Goal: Task Accomplishment & Management: Complete application form

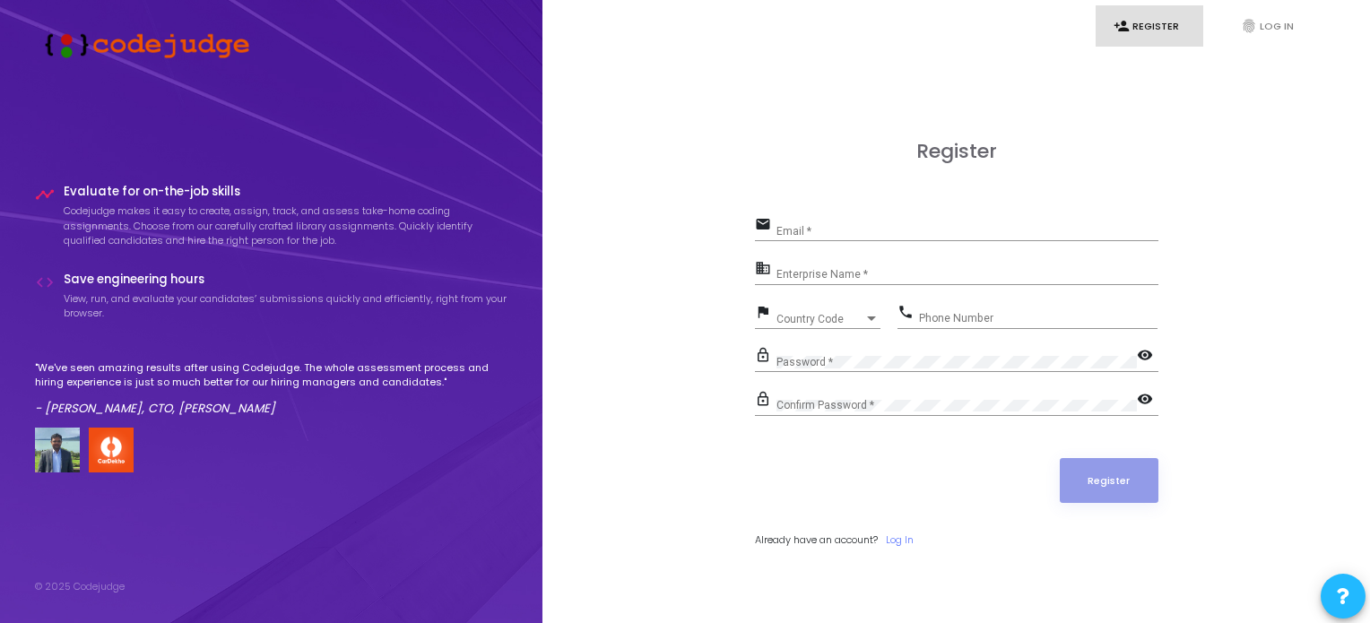
click at [861, 239] on div "Email *" at bounding box center [968, 227] width 382 height 28
click at [857, 232] on input "Email *" at bounding box center [968, 231] width 382 height 13
type input "[EMAIL_ADDRESS][DOMAIN_NAME]"
click at [829, 279] on input "Enterprise Name *" at bounding box center [968, 275] width 382 height 13
click at [952, 317] on input "Phone Number" at bounding box center [1038, 318] width 239 height 13
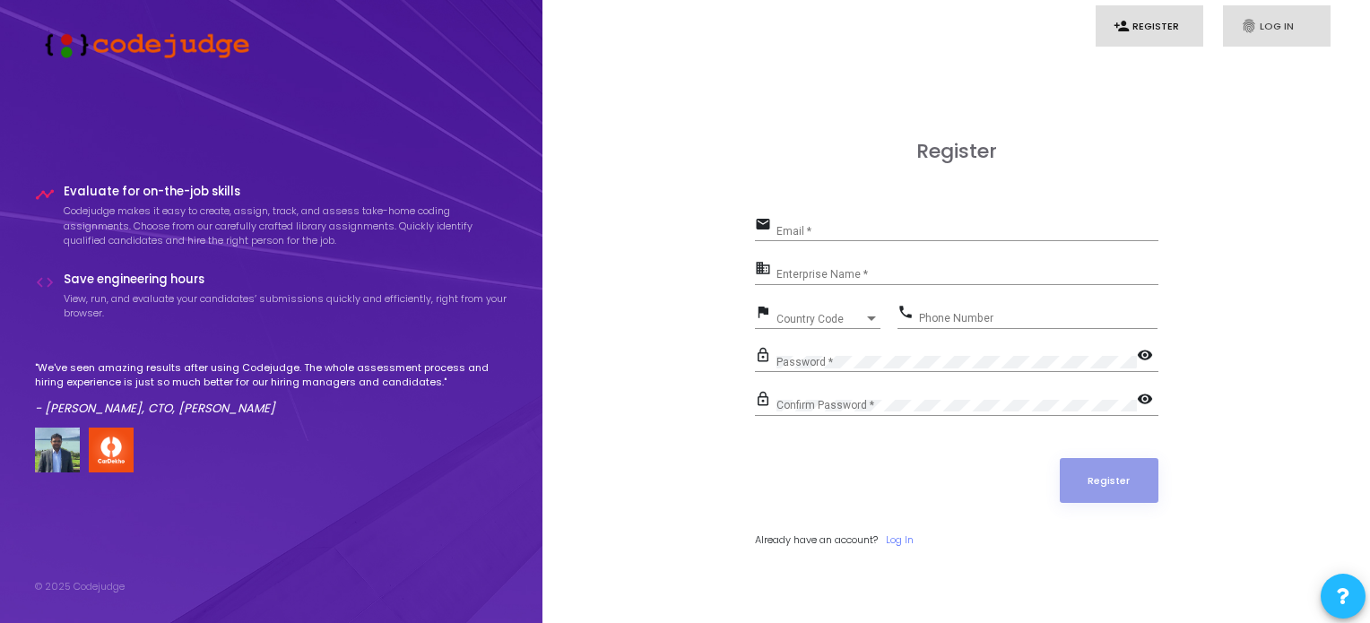
click at [1259, 24] on link "fingerprint Log In" at bounding box center [1277, 26] width 108 height 42
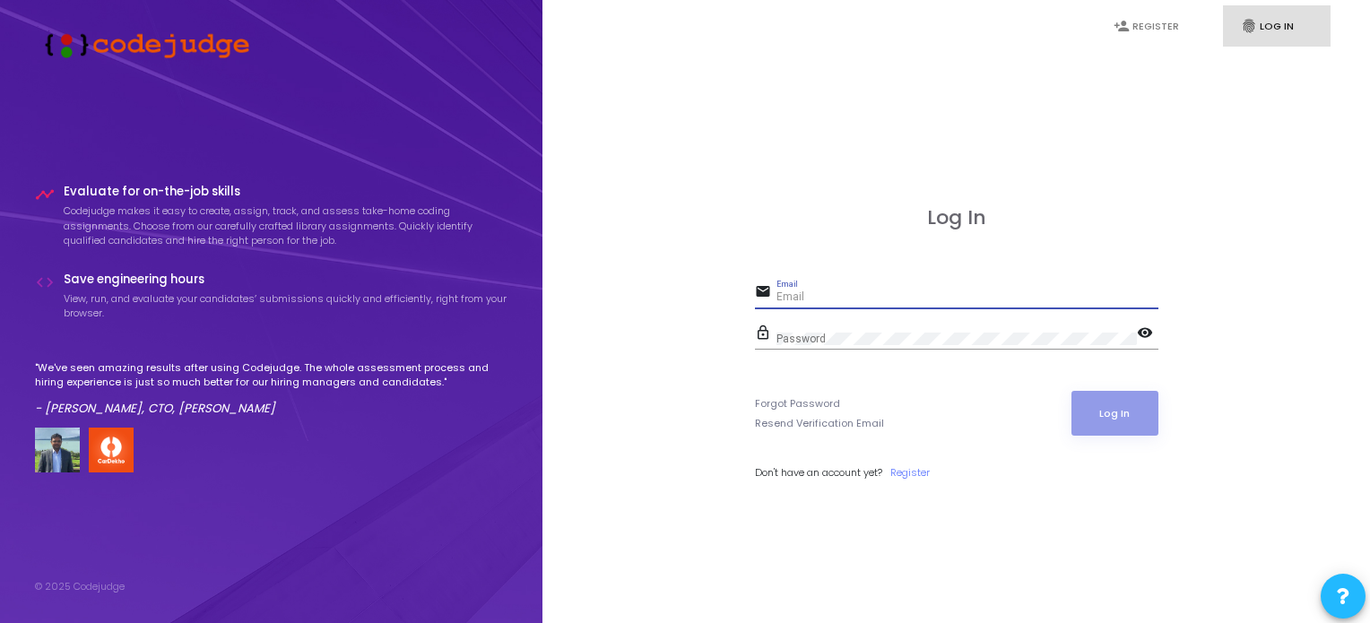
click at [879, 303] on input "Email" at bounding box center [968, 297] width 382 height 13
click at [851, 295] on input "Email" at bounding box center [968, 297] width 382 height 13
paste input "[EMAIL_ADDRESS][DOMAIN_NAME]"
type input "[EMAIL_ADDRESS][DOMAIN_NAME]"
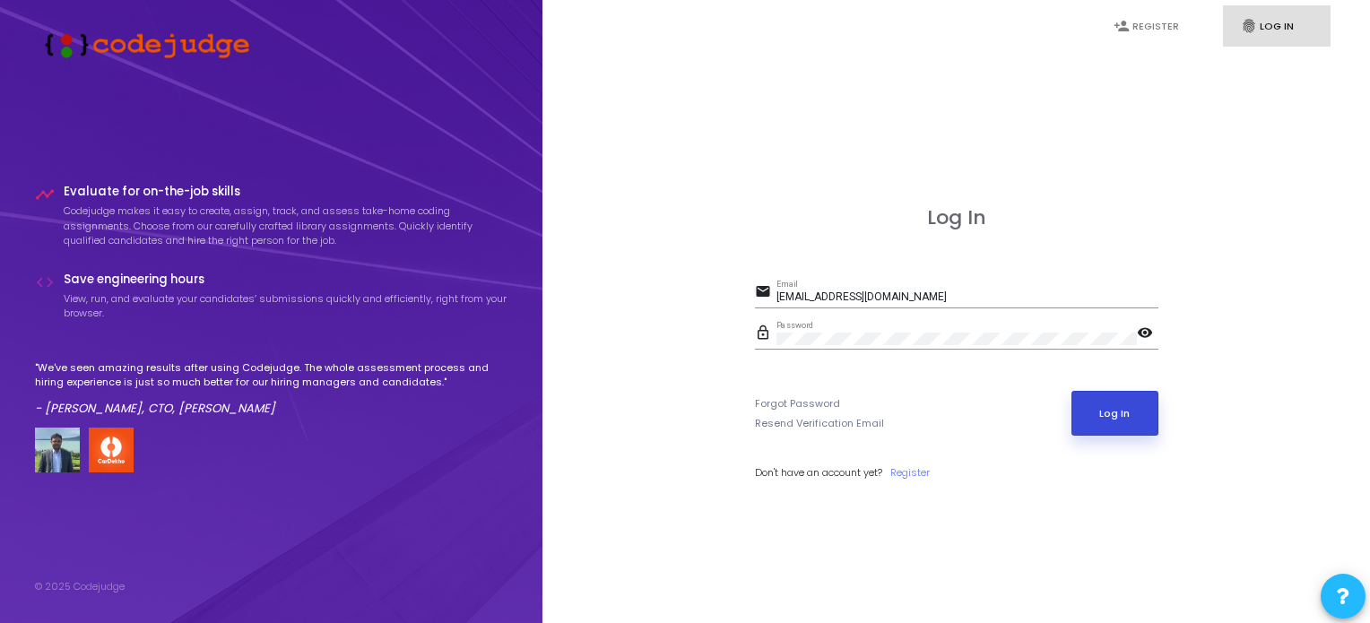
click at [1112, 419] on button "Log In" at bounding box center [1115, 413] width 87 height 45
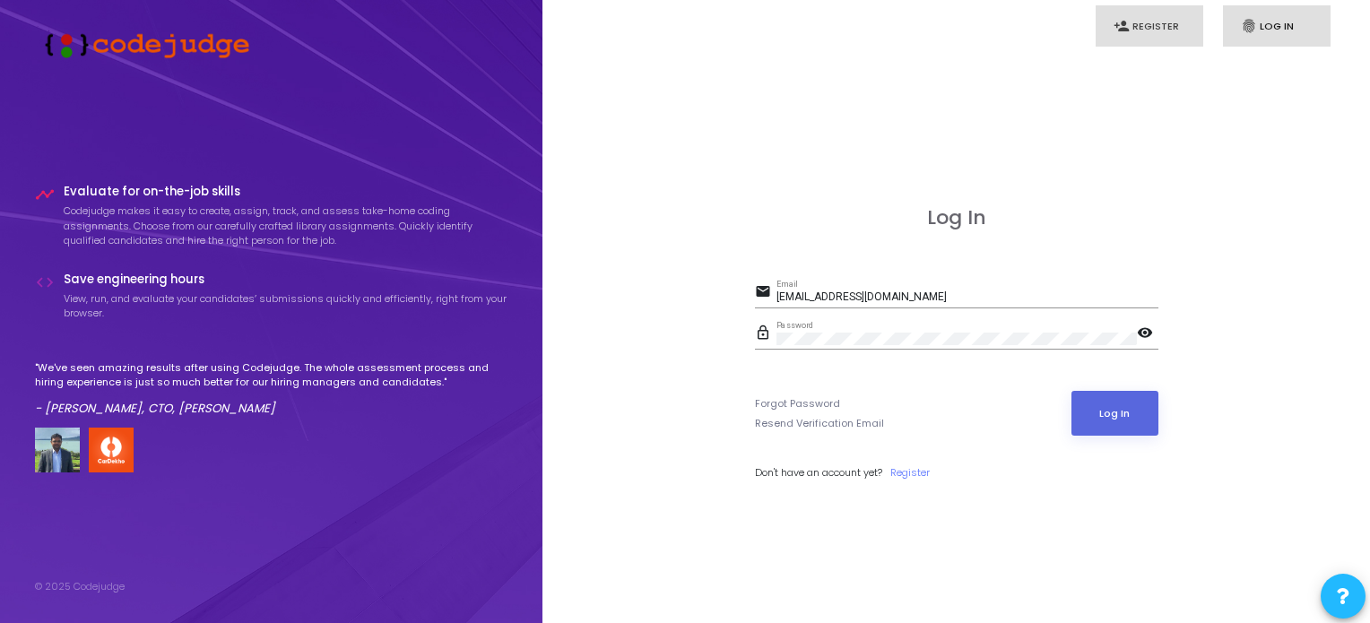
click at [1126, 31] on icon "person_add" at bounding box center [1122, 26] width 16 height 16
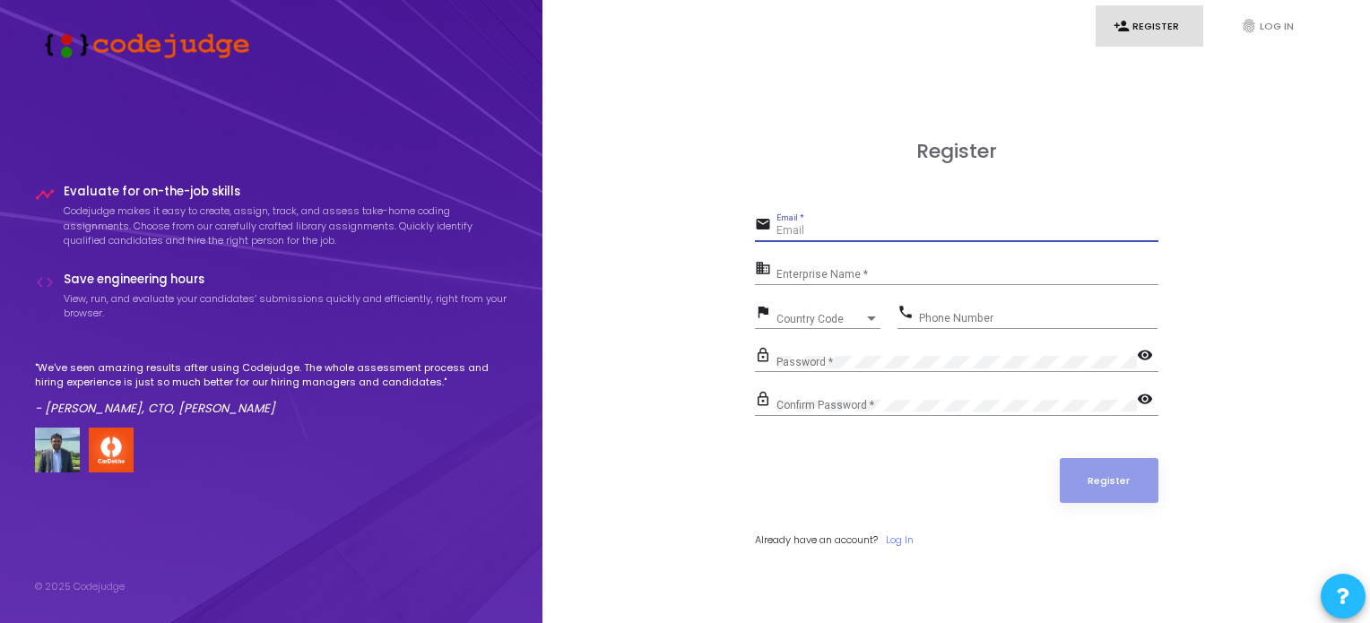
click at [1029, 228] on input "Email *" at bounding box center [968, 231] width 382 height 13
type input "[EMAIL_ADDRESS][DOMAIN_NAME]"
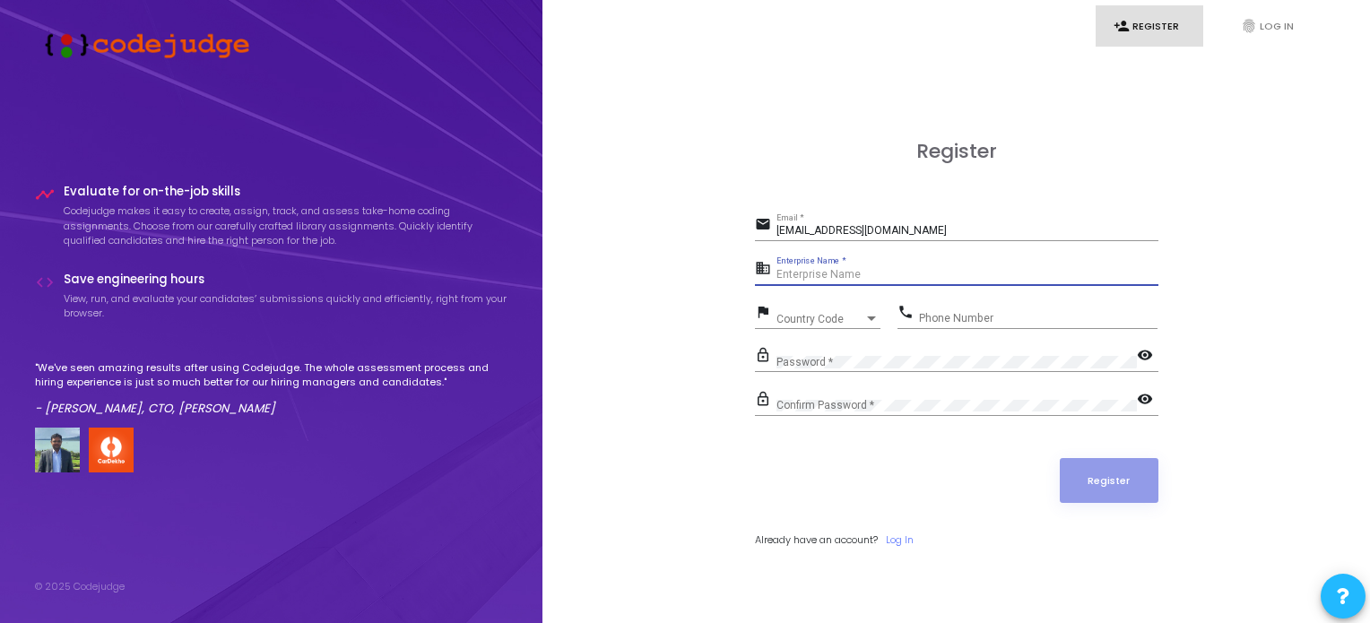
click at [854, 274] on input "Enterprise Name *" at bounding box center [968, 275] width 382 height 13
paste input "Payoneer - WFM"
type input "Payoneer - WFM"
click at [810, 319] on span "Country Code" at bounding box center [809, 319] width 64 height 12
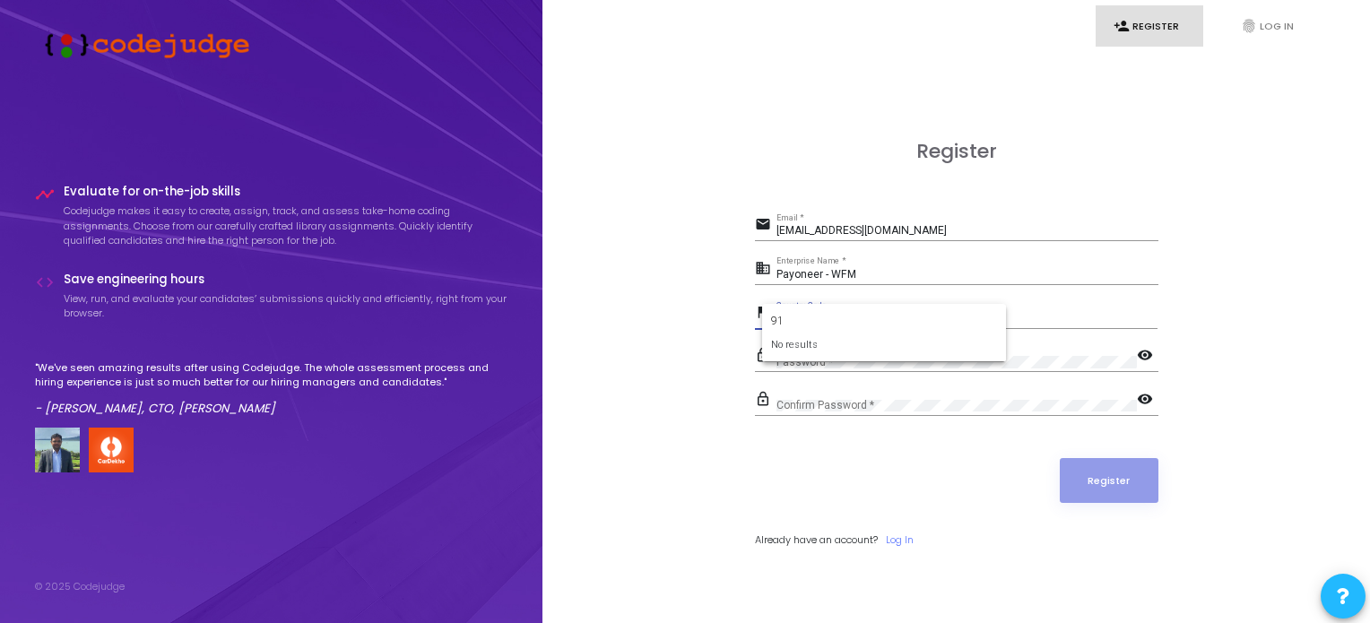
type input "9"
click at [824, 313] on input "+91" at bounding box center [884, 321] width 226 height 16
type input "+91"
click at [817, 310] on form "+91 No results" at bounding box center [884, 333] width 244 height 58
click at [716, 329] on div at bounding box center [685, 311] width 1370 height 623
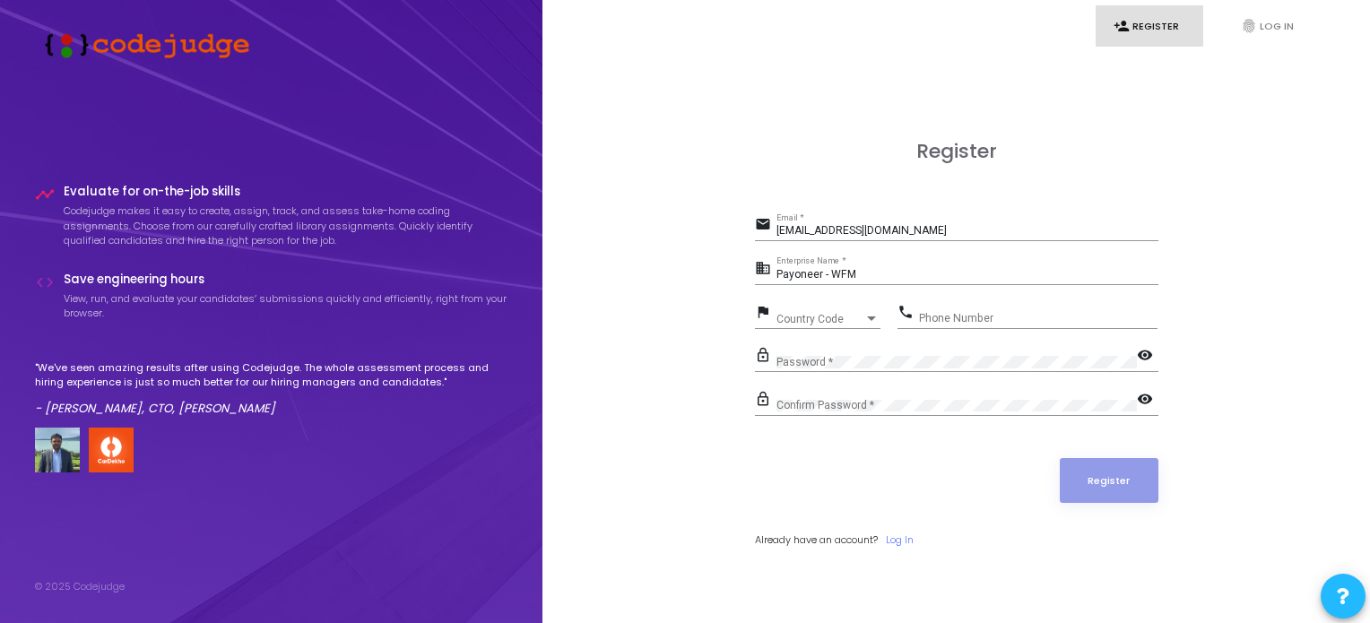
click at [803, 315] on span "Country Code" at bounding box center [821, 319] width 88 height 11
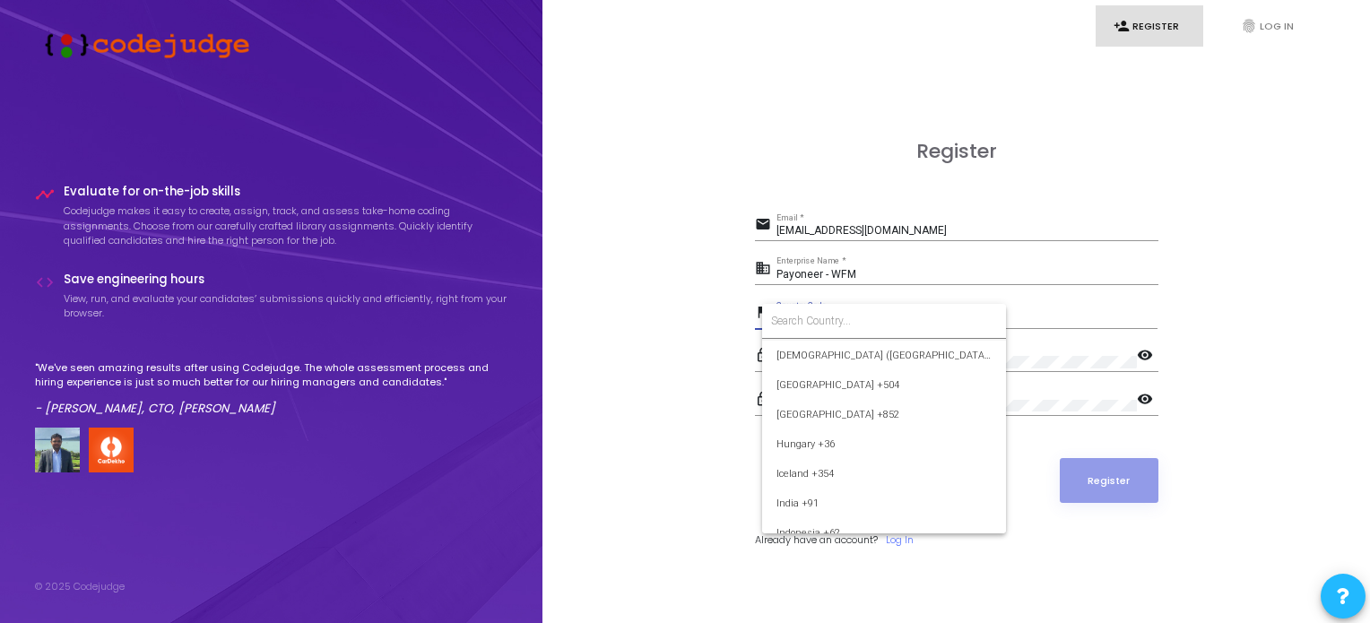
scroll to position [2690, 0]
click at [827, 498] on span "India +91" at bounding box center [884, 505] width 215 height 30
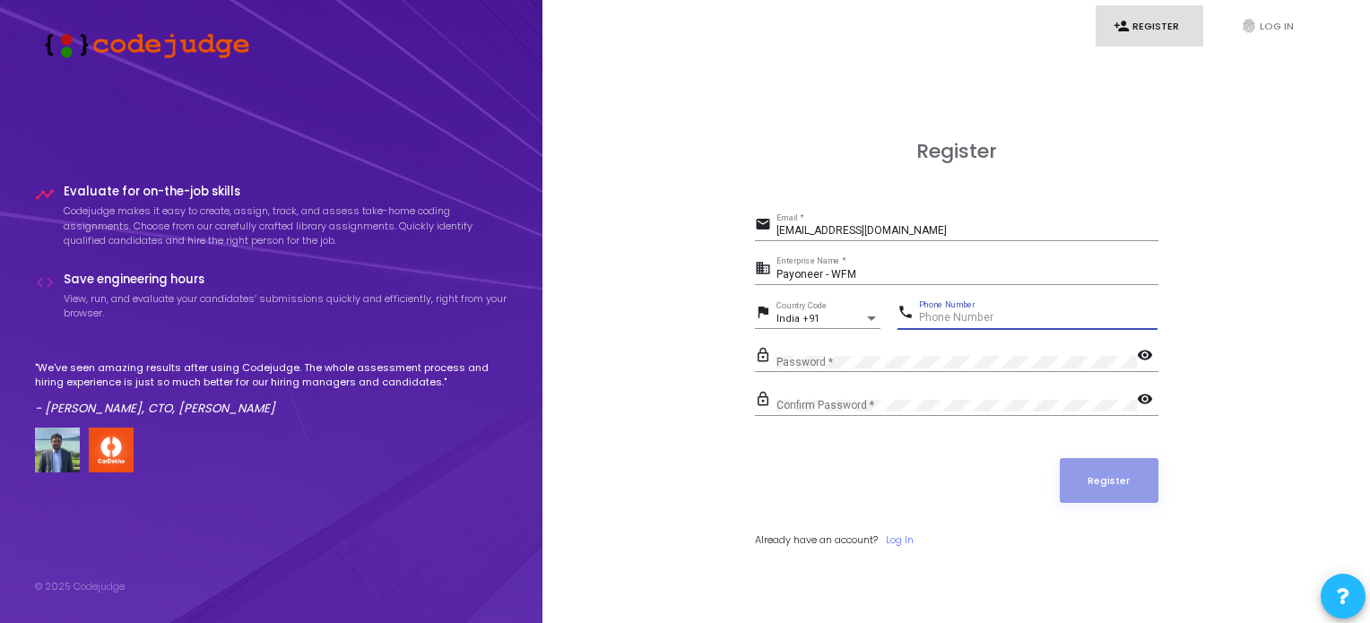
click at [967, 320] on input "Phone Number" at bounding box center [1038, 318] width 239 height 13
type input "8583857131"
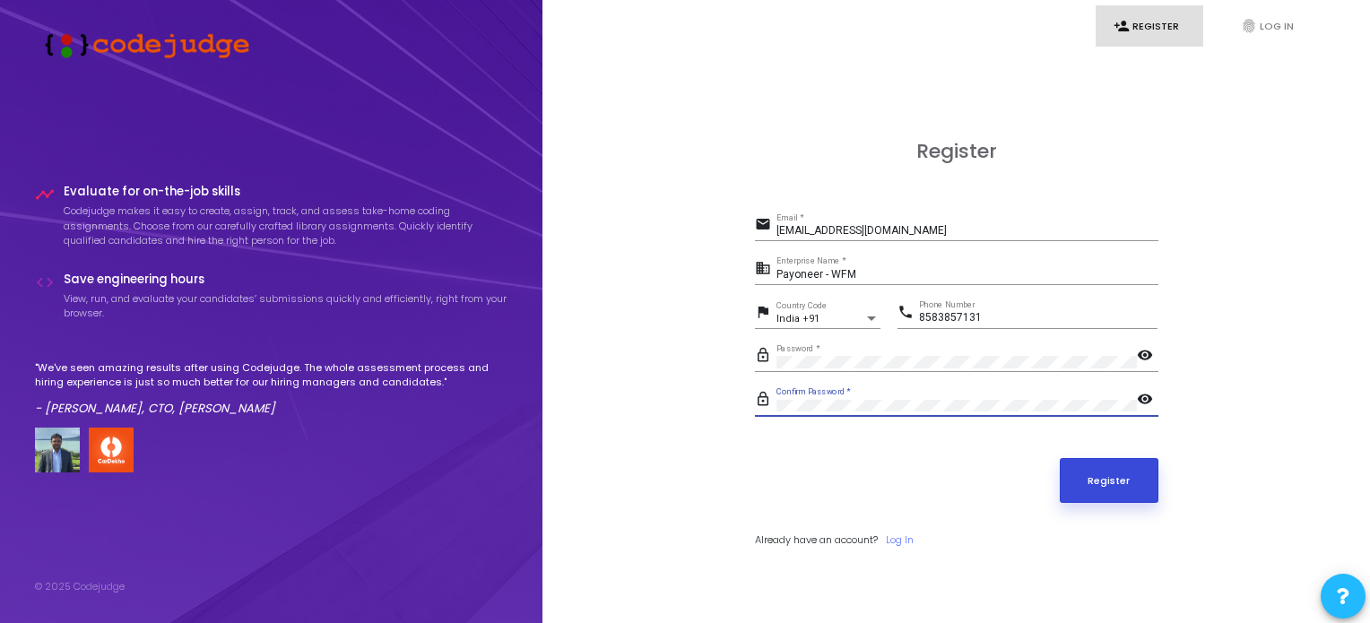
click at [1069, 465] on button "Register" at bounding box center [1109, 480] width 99 height 45
click at [904, 534] on link "Log In" at bounding box center [900, 540] width 28 height 15
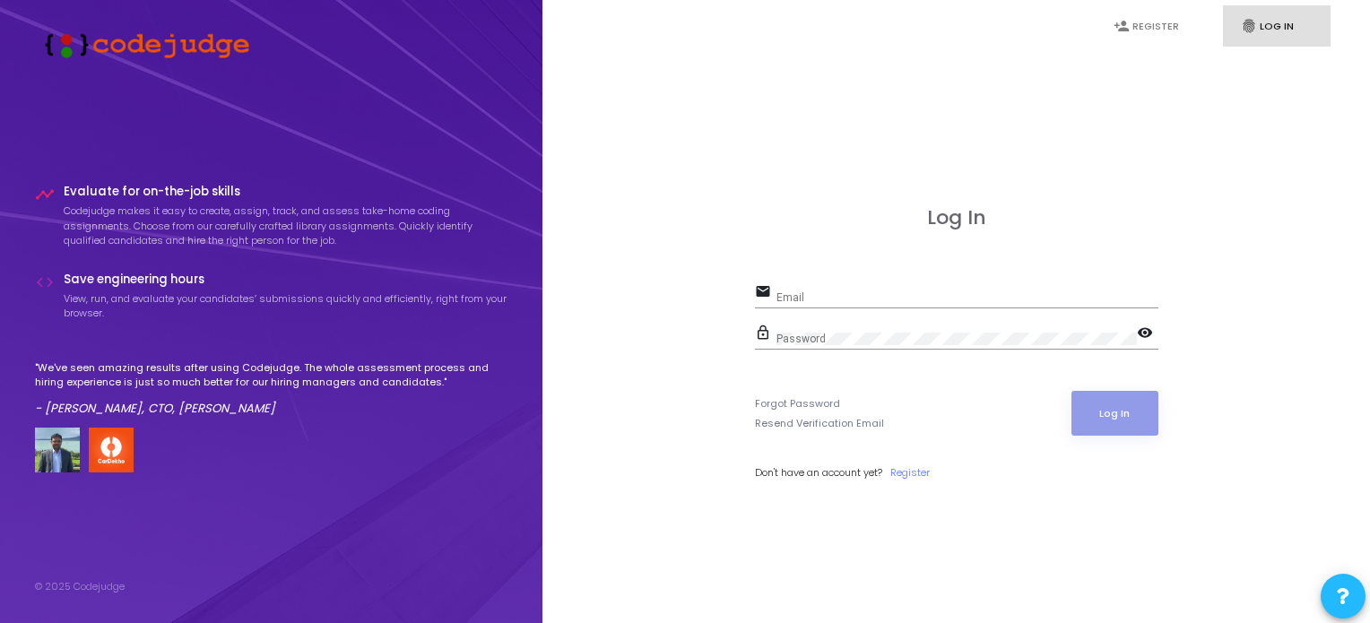
click at [868, 290] on div "Email" at bounding box center [968, 294] width 382 height 28
type input "[EMAIL_ADDRESS][DOMAIN_NAME]"
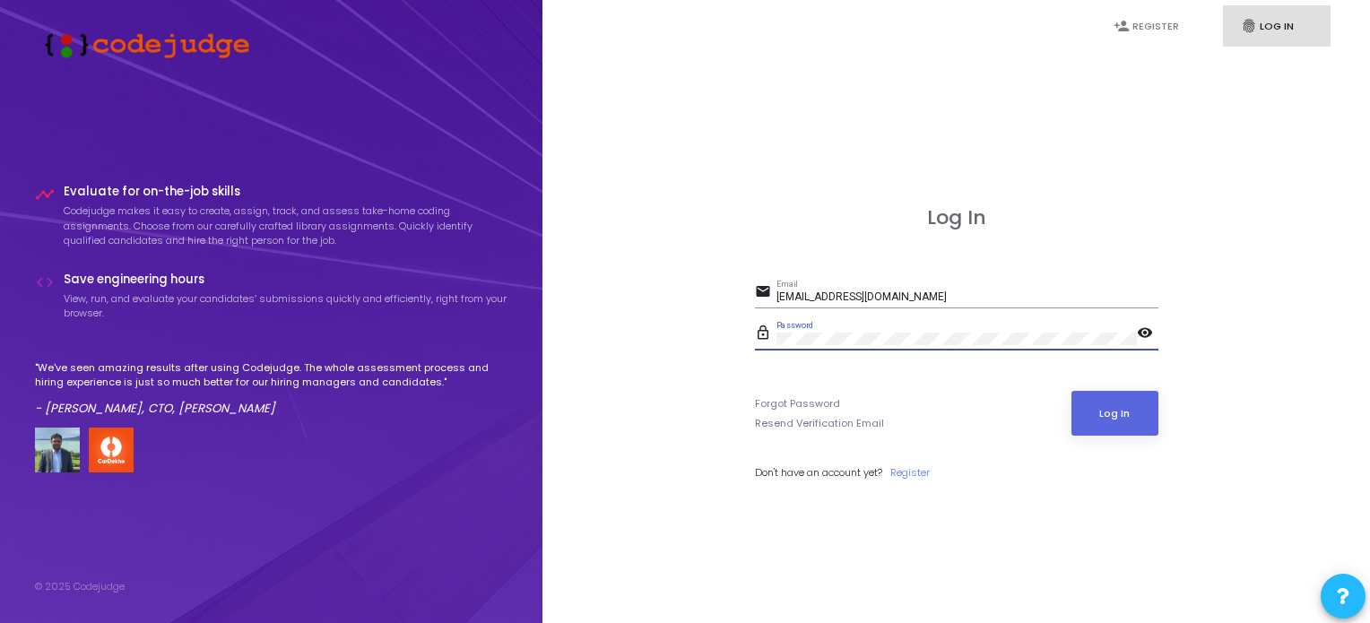
click at [1144, 327] on mat-icon "visibility" at bounding box center [1148, 335] width 22 height 22
click at [1141, 411] on button "Log In" at bounding box center [1115, 413] width 87 height 45
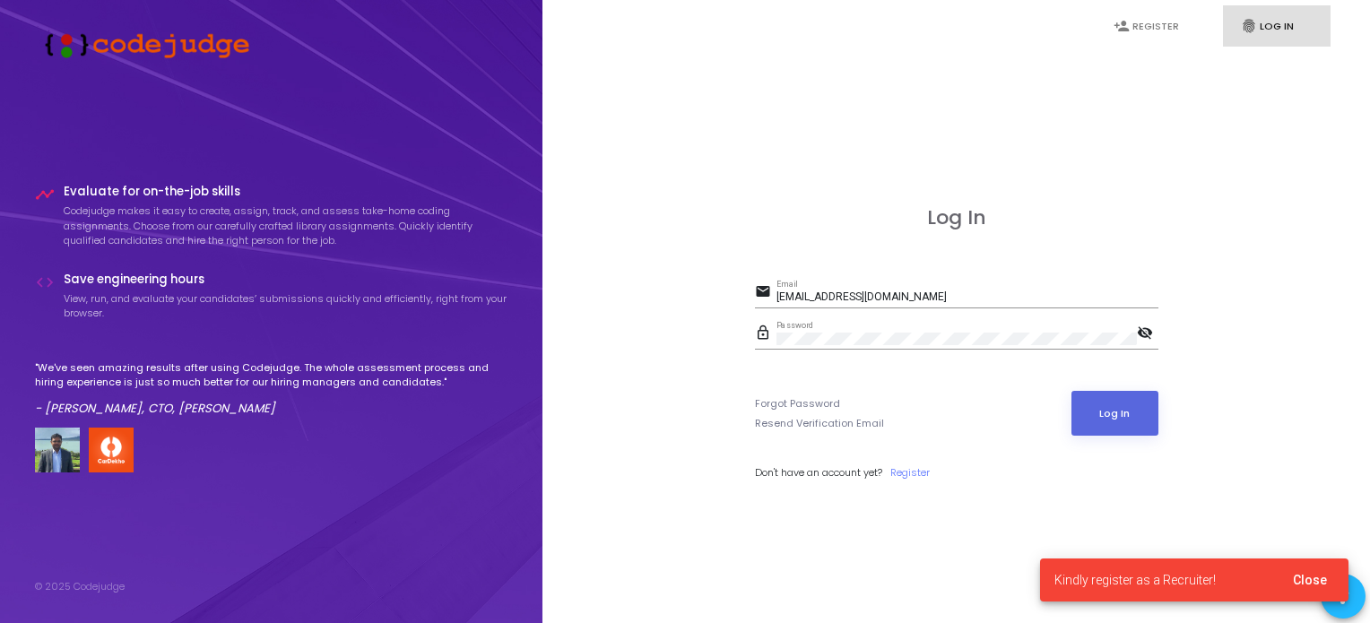
click at [1317, 580] on span "Close" at bounding box center [1310, 580] width 34 height 14
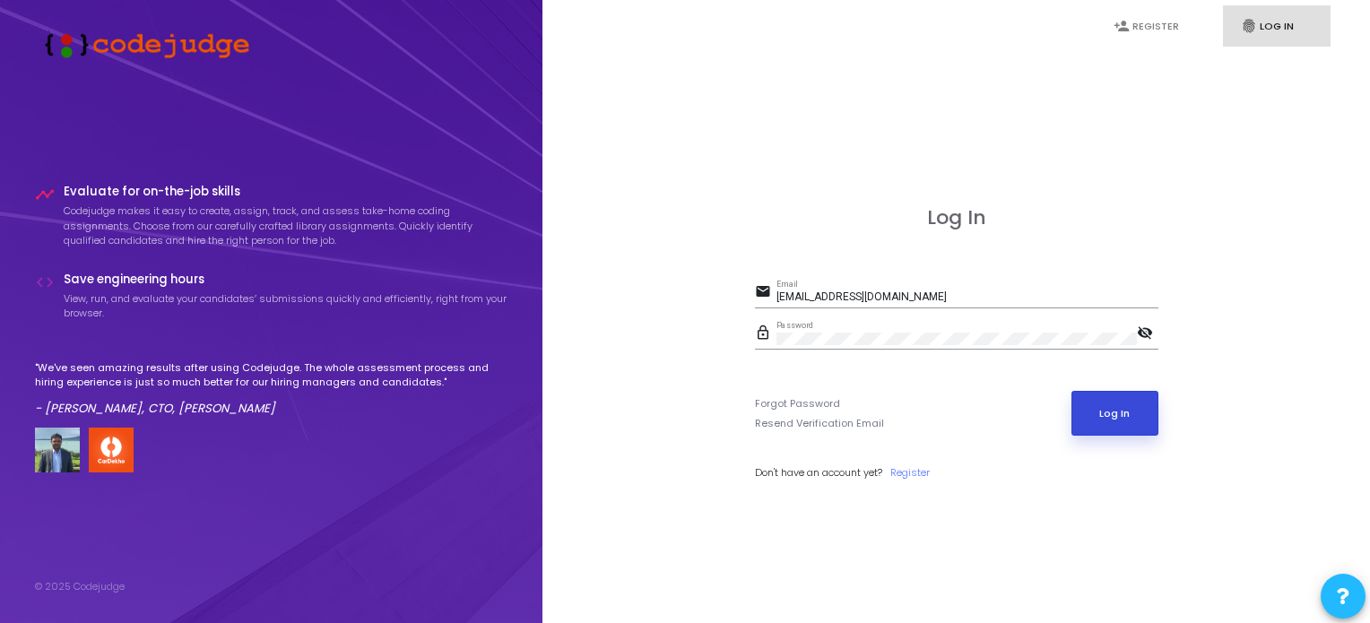
click at [1110, 432] on button "Log In" at bounding box center [1115, 413] width 87 height 45
click at [1104, 426] on button "Log In" at bounding box center [1115, 413] width 87 height 45
click at [1102, 398] on button "Log In" at bounding box center [1115, 413] width 87 height 45
click at [1108, 404] on button "Log In" at bounding box center [1115, 413] width 87 height 45
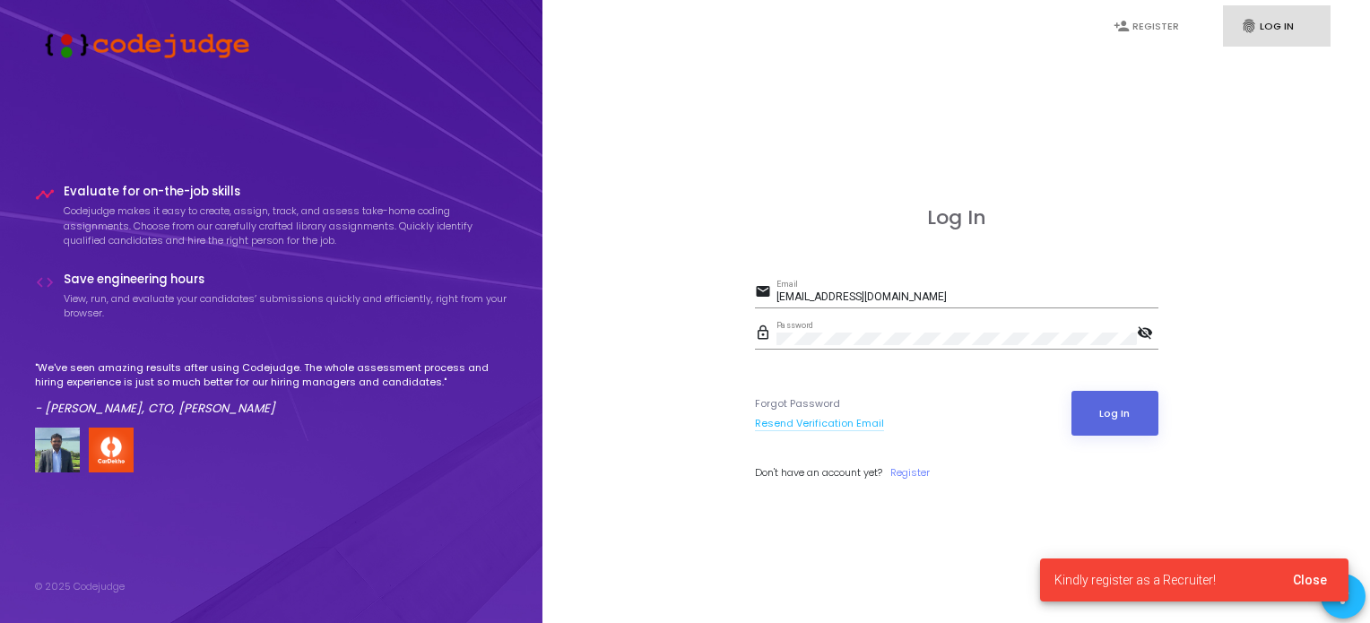
click at [800, 426] on link "Resend Verification Email" at bounding box center [819, 423] width 129 height 15
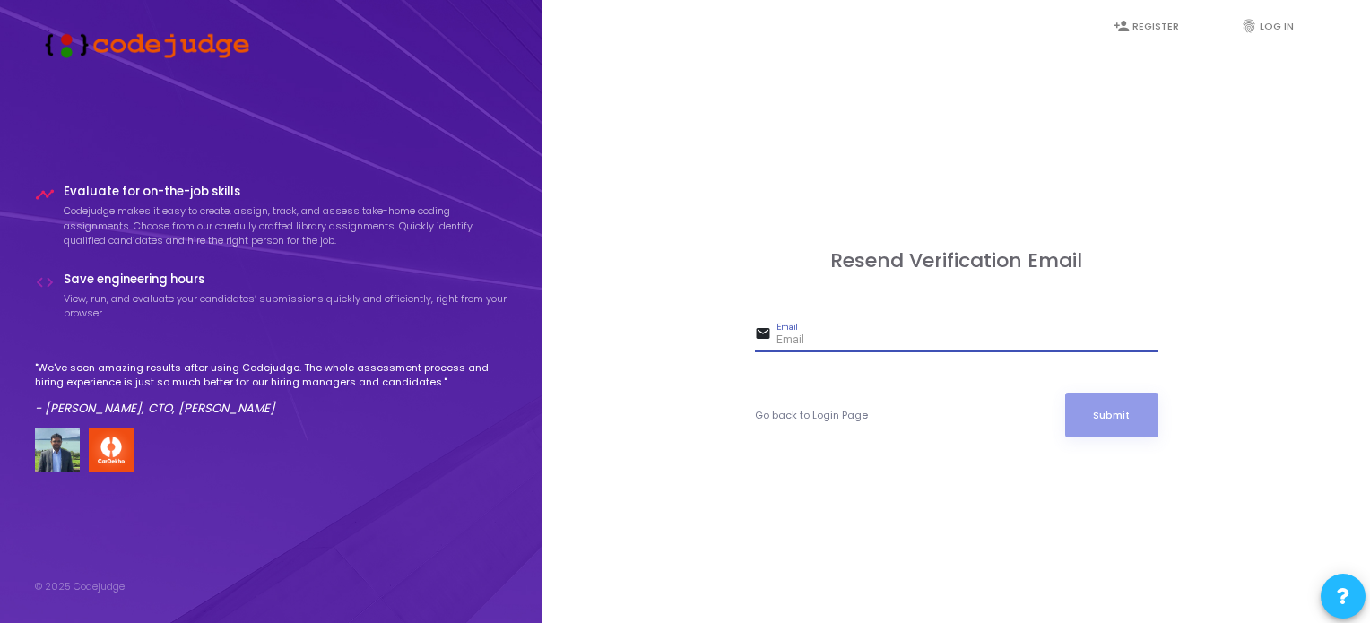
click at [929, 341] on input "Email" at bounding box center [968, 341] width 382 height 13
type input "[EMAIL_ADDRESS][DOMAIN_NAME]"
click at [1065, 393] on button "Submit" at bounding box center [1111, 415] width 93 height 45
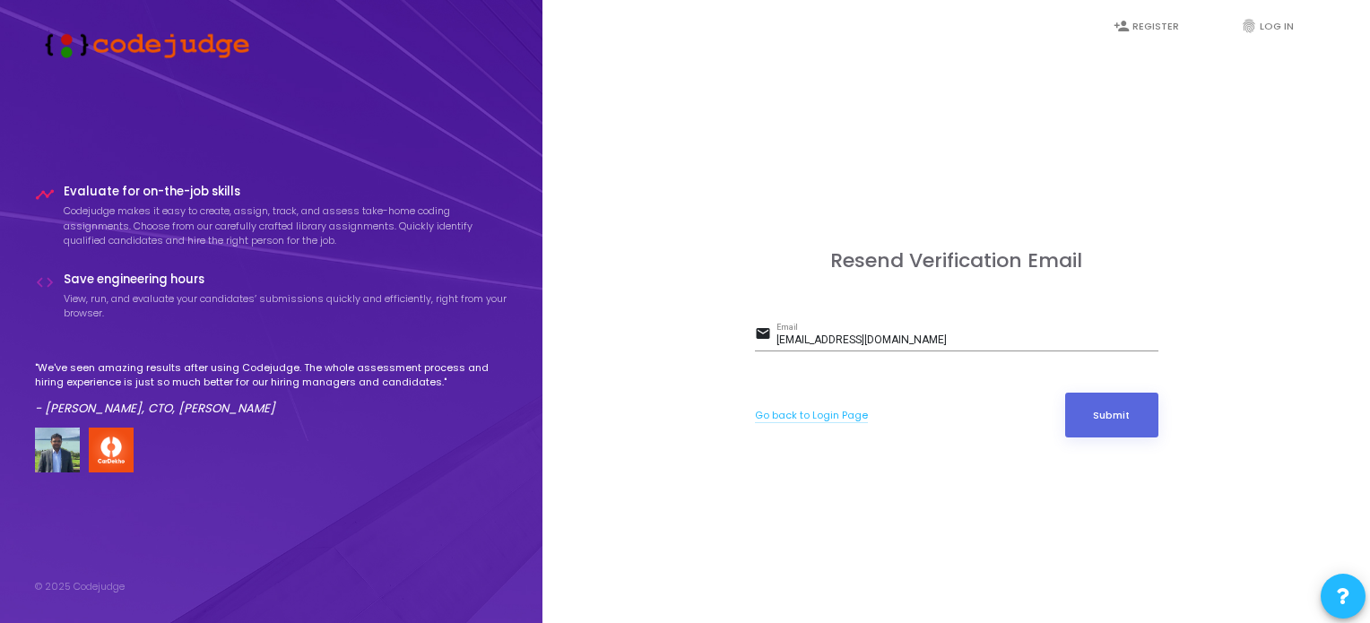
click at [786, 408] on link "Go back to Login Page" at bounding box center [811, 415] width 113 height 15
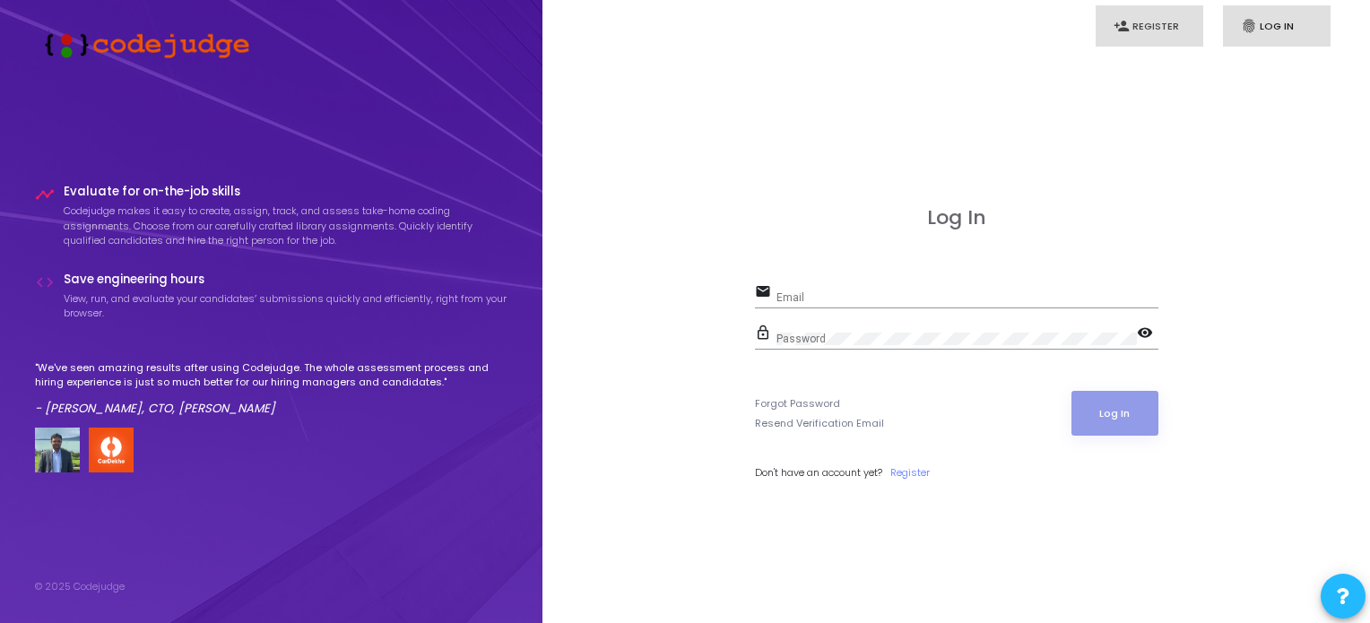
click at [1134, 33] on link "person_add Register" at bounding box center [1150, 26] width 108 height 42
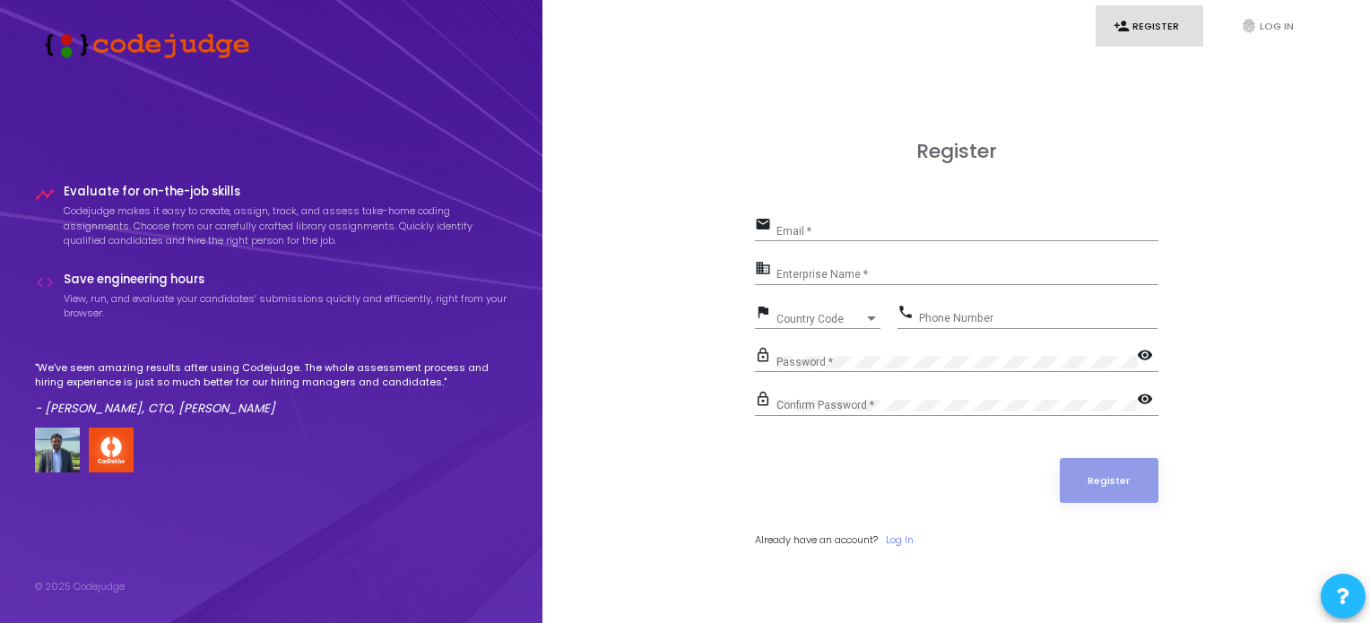
click at [882, 239] on div "Email *" at bounding box center [968, 227] width 382 height 28
type input "[EMAIL_ADDRESS][DOMAIN_NAME]"
click at [829, 275] on input "Enterprise Name *" at bounding box center [968, 275] width 382 height 13
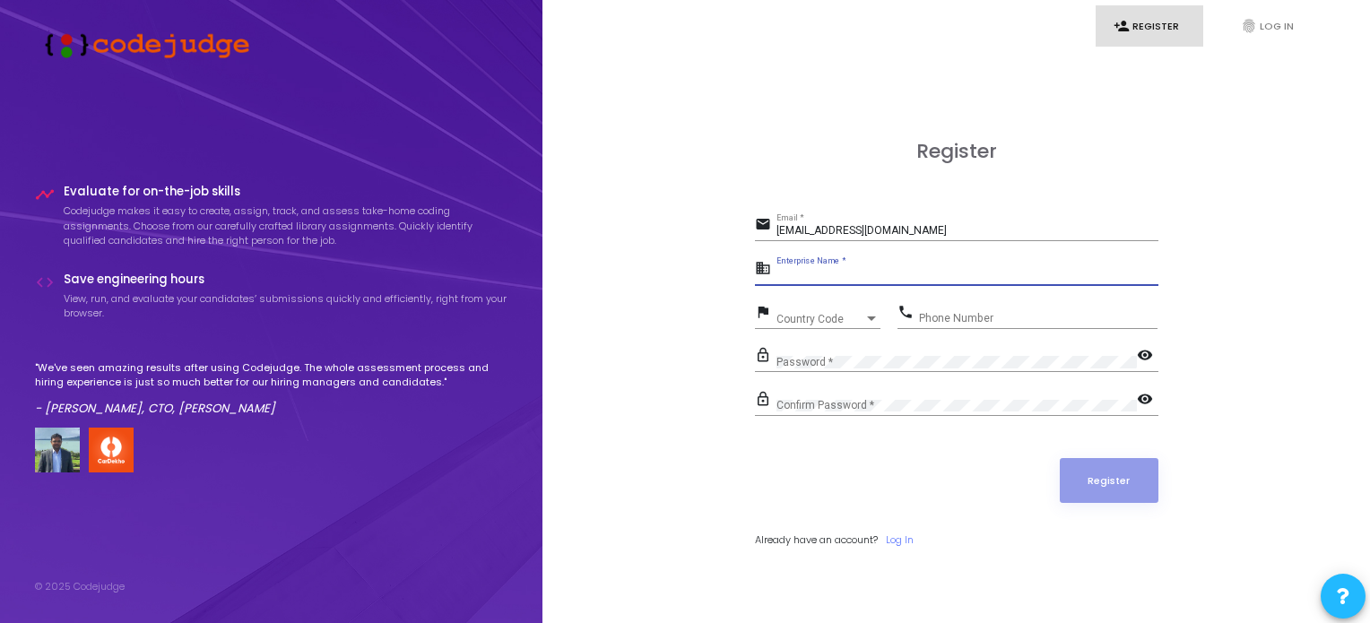
type input "N"
click at [788, 274] on input "N?A" at bounding box center [968, 275] width 382 height 13
type input "N/A"
click at [814, 318] on span "Country Code" at bounding box center [809, 319] width 64 height 12
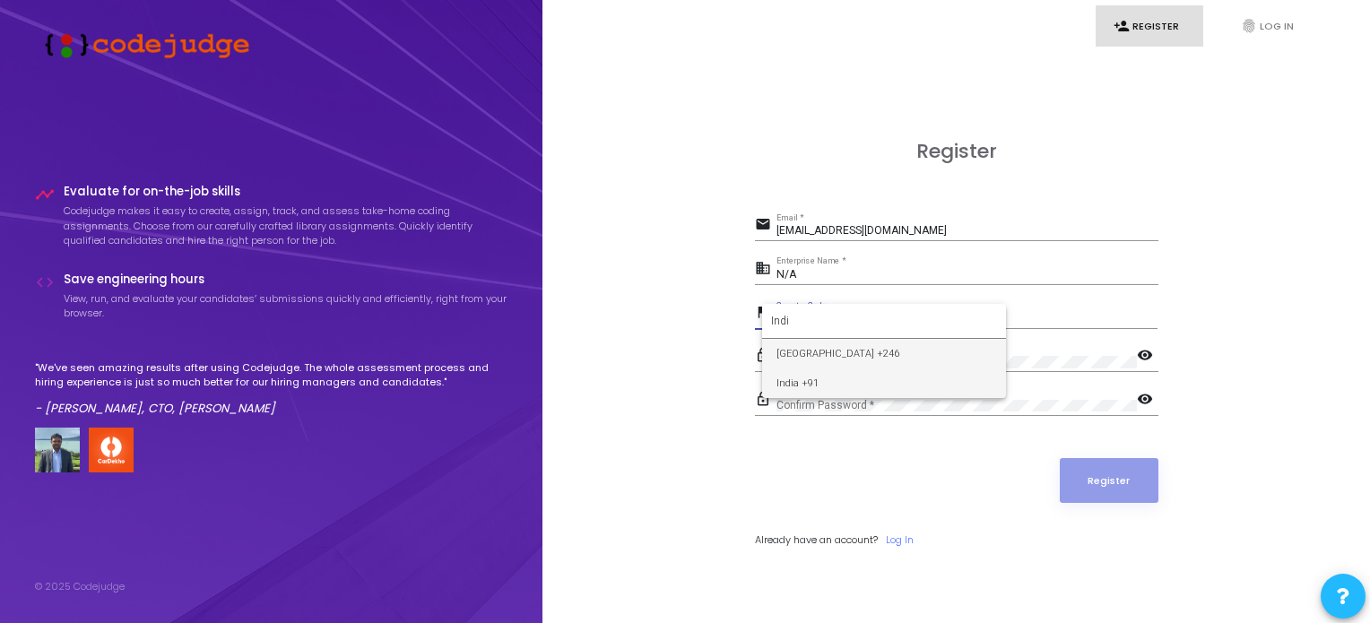
type input "Indi"
click at [823, 381] on span "India +91" at bounding box center [884, 384] width 215 height 30
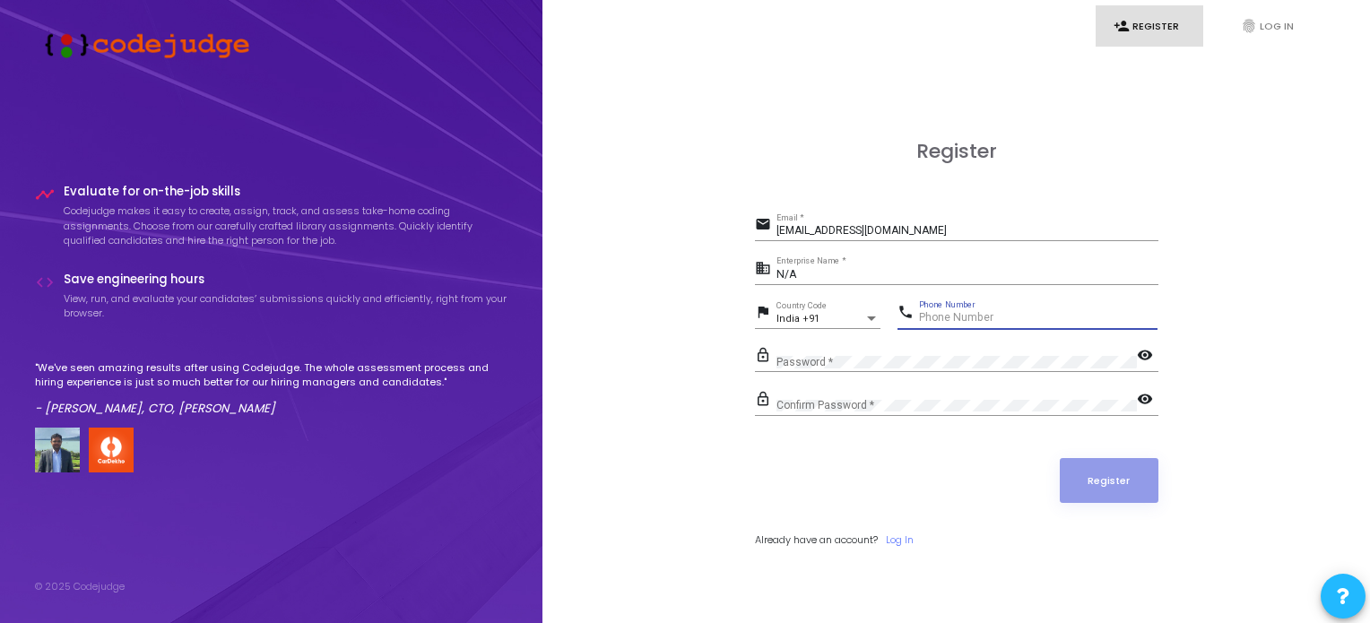
click at [983, 317] on input "Phone Number" at bounding box center [1038, 318] width 239 height 13
type input "8583857131"
click at [1051, 368] on div "Password *" at bounding box center [957, 358] width 361 height 28
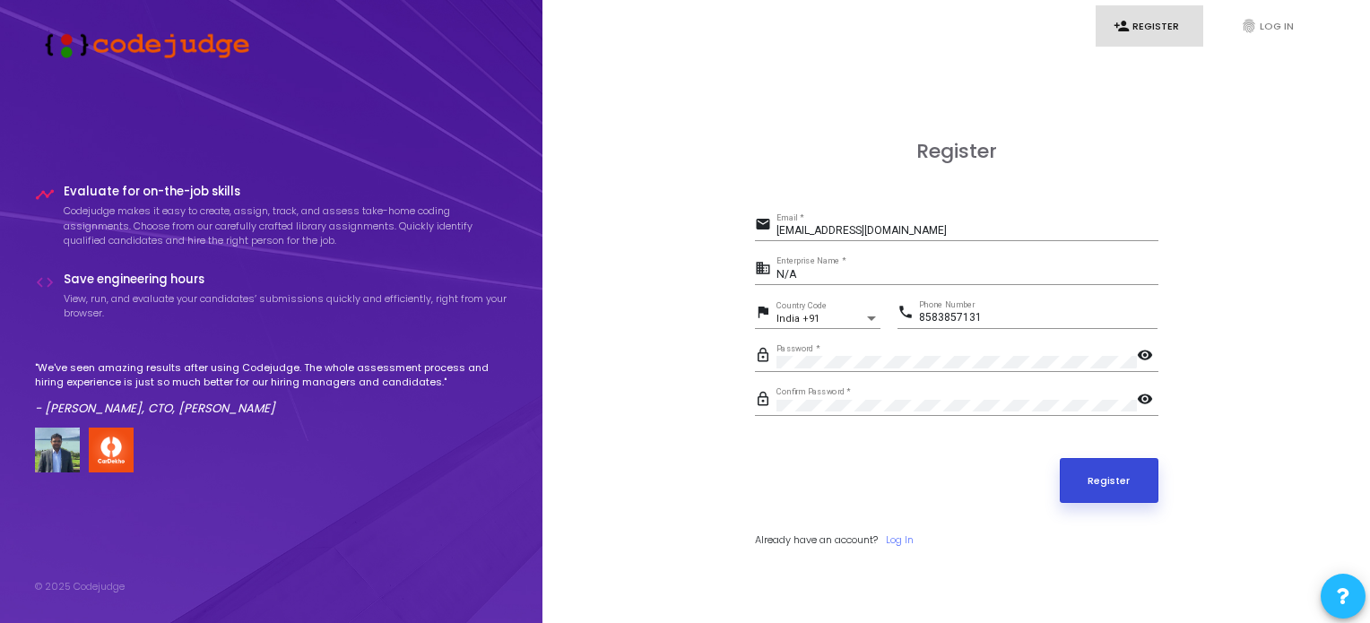
click at [1082, 482] on button "Register" at bounding box center [1109, 480] width 99 height 45
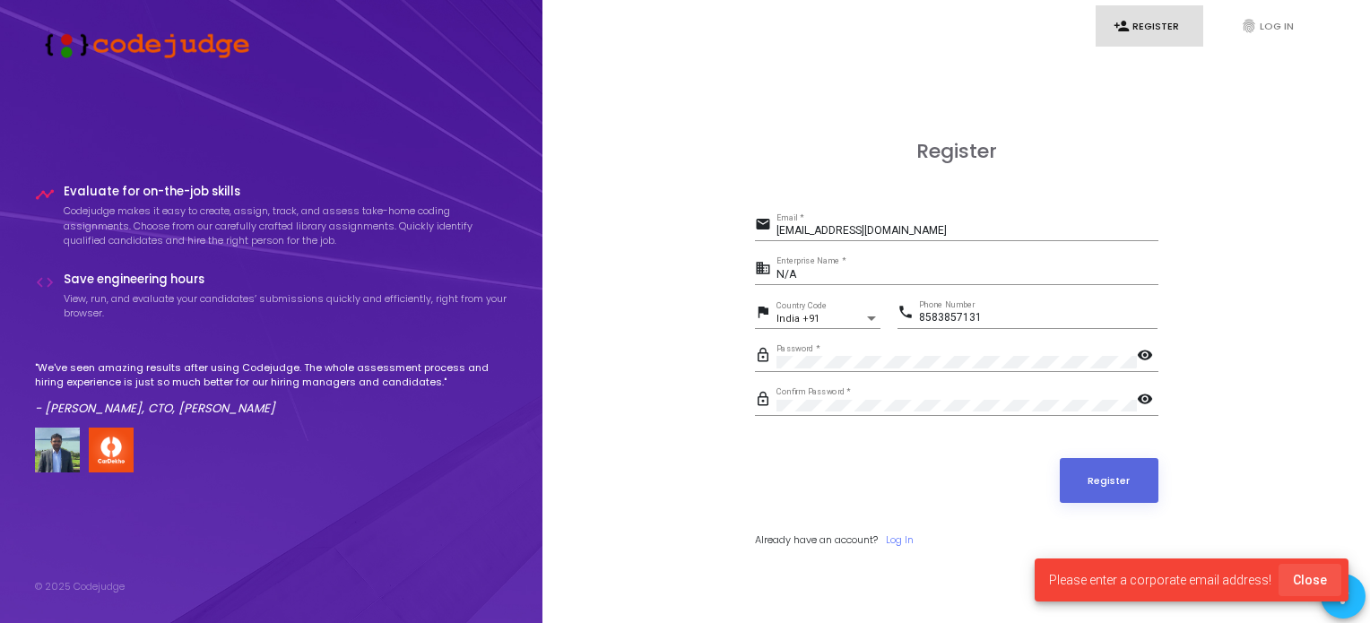
click at [1319, 578] on span "Close" at bounding box center [1310, 580] width 34 height 14
